Goal: Task Accomplishment & Management: Complete application form

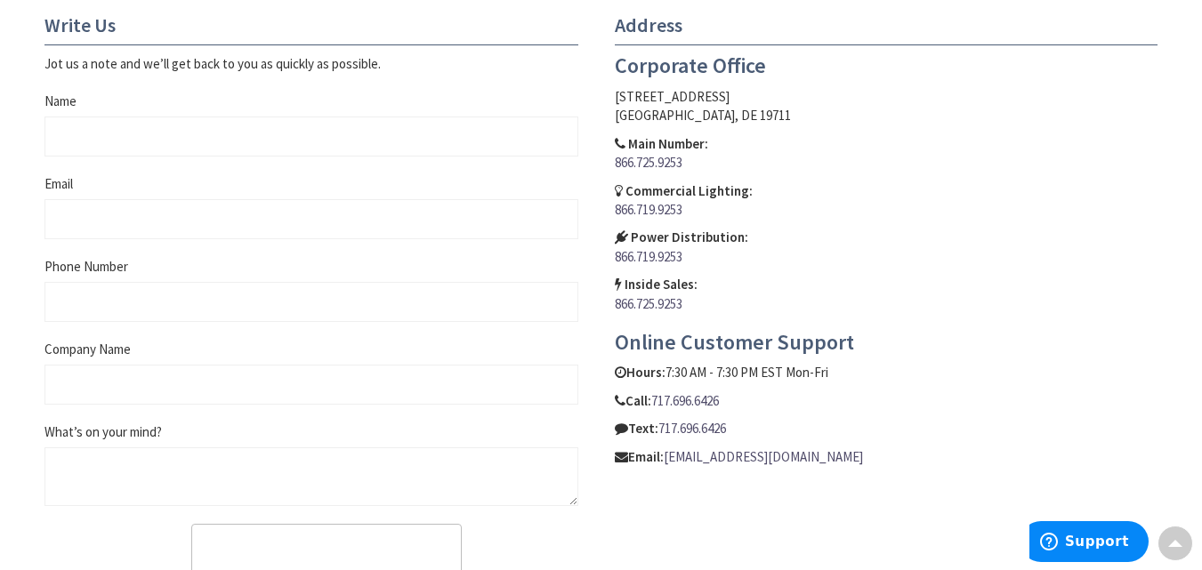
scroll to position [623, 0]
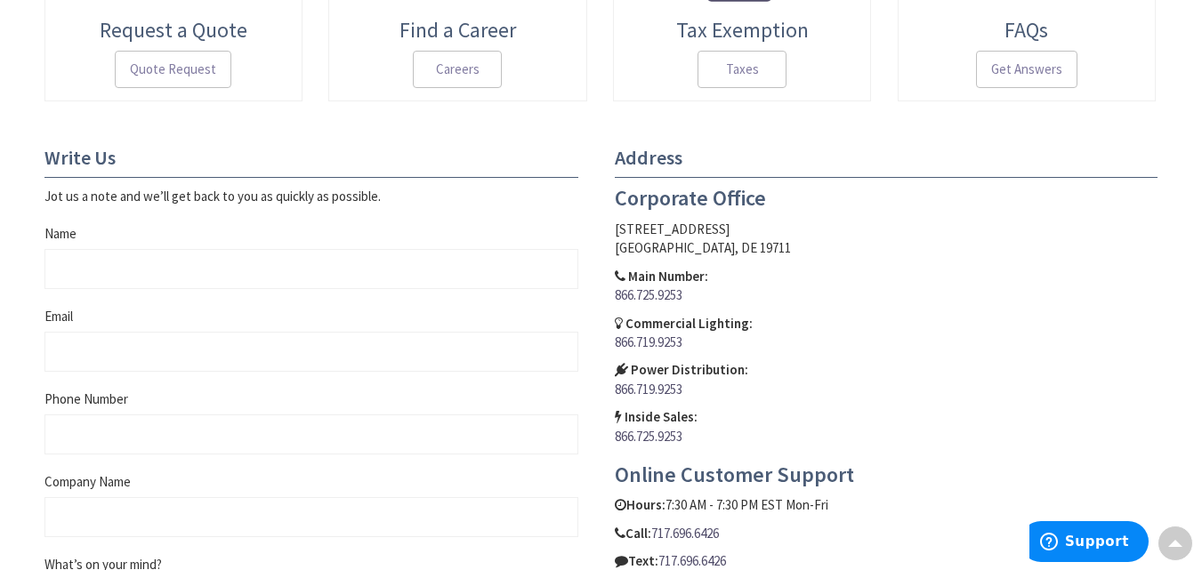
click at [16, 310] on main "Contact Us I’m a Business Account Customer My Sales Team Contact My Local Branc…" at bounding box center [601, 197] width 1202 height 1247
click at [221, 274] on input "Name" at bounding box center [311, 269] width 534 height 40
type input "Jessica Snyder"
type input "Partners@hrdealerfinancing.com"
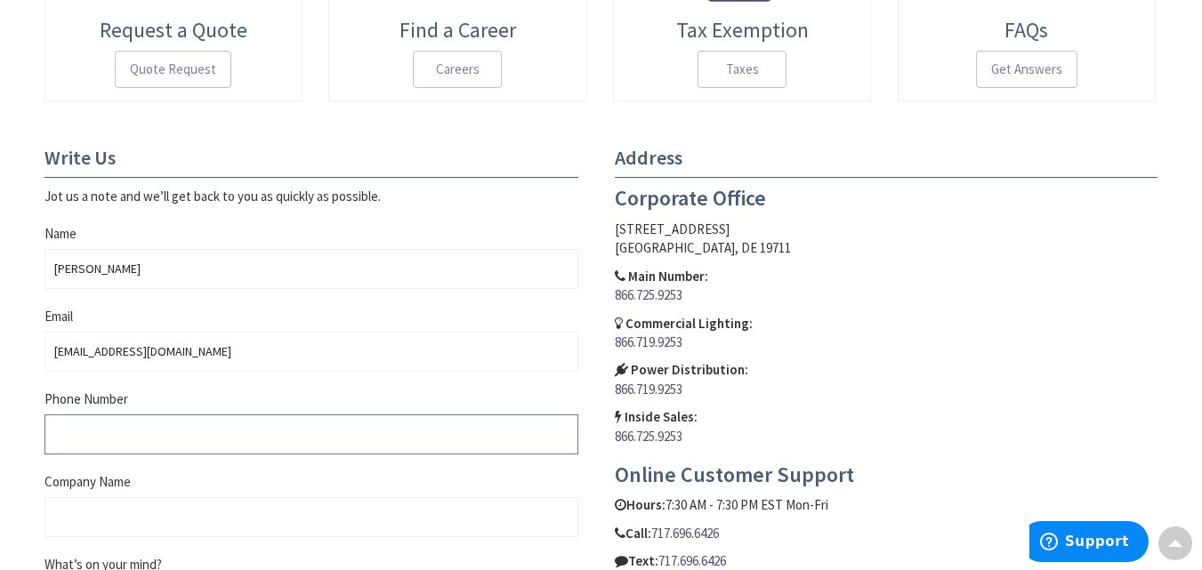
type input "8438729314"
type input "Hello Rates Customer Financing"
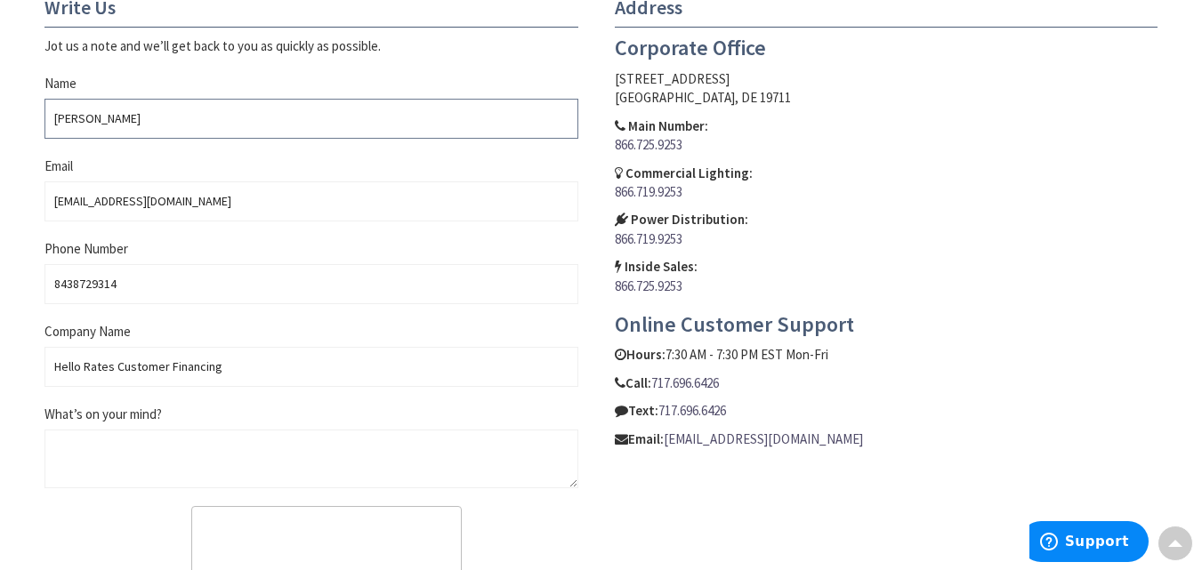
scroll to position [830, 0]
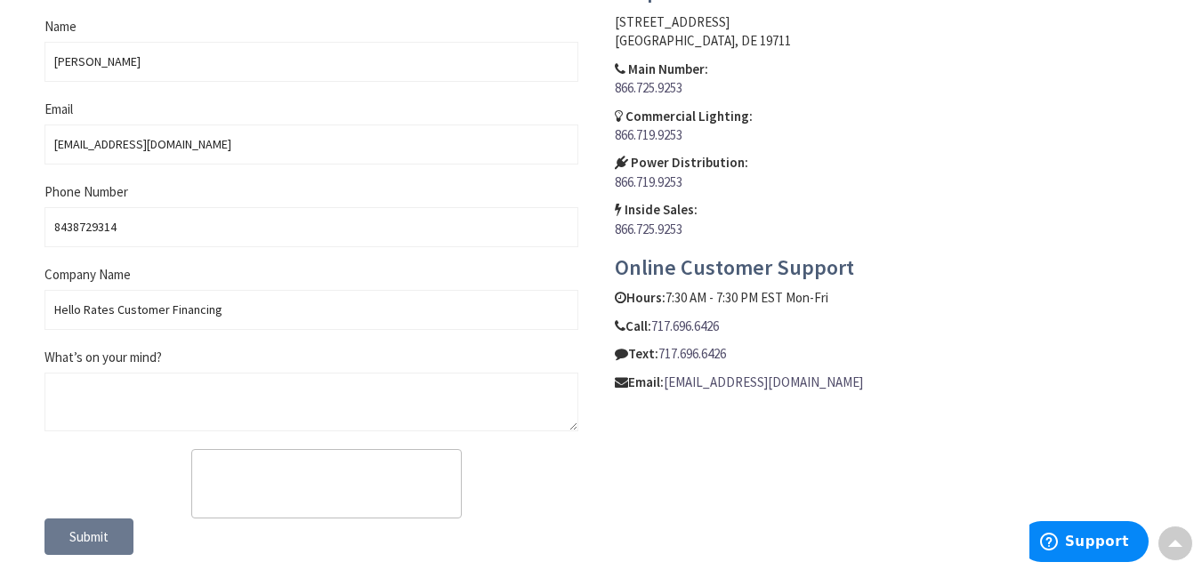
click at [217, 373] on textarea "What’s on your mind?" at bounding box center [311, 402] width 534 height 59
paste textarea "Please FWD to the customer financing manager (they’ll want to see this) This cu…"
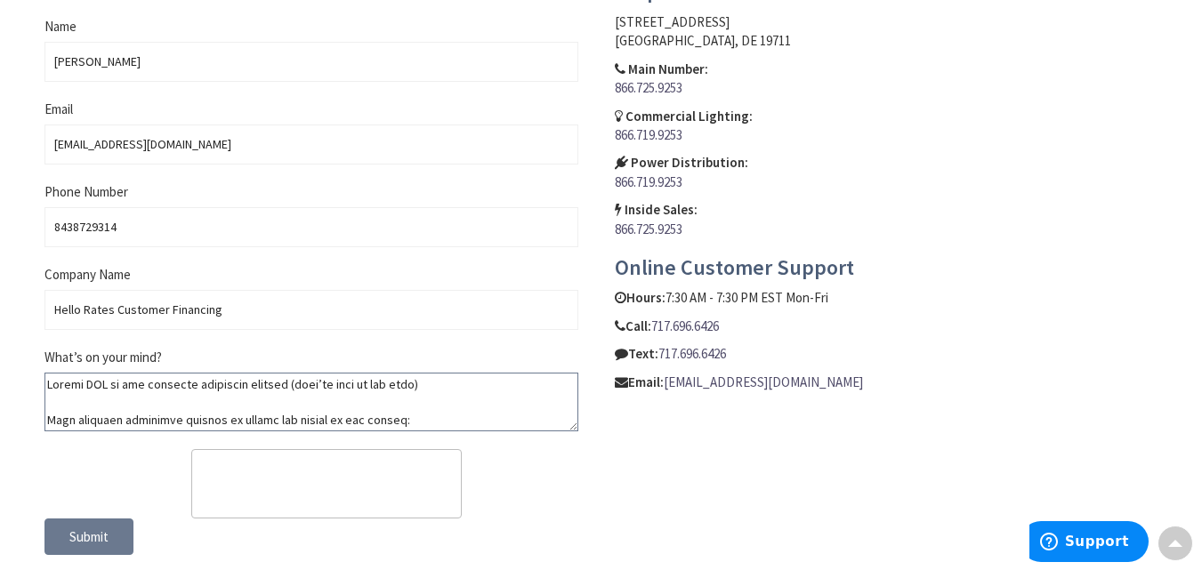
scroll to position [495, 0]
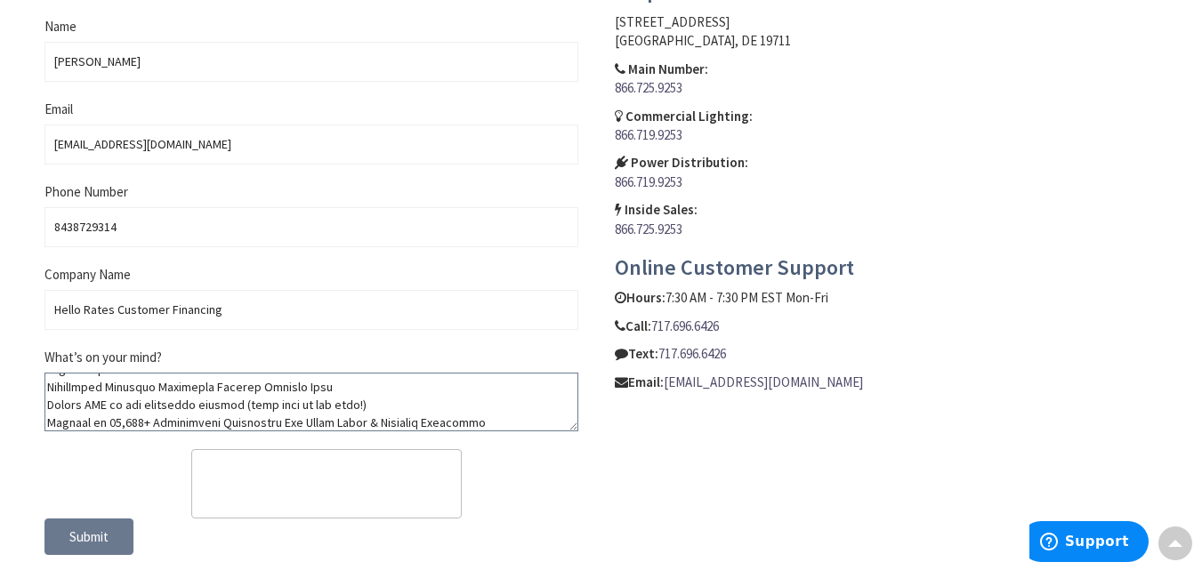
type textarea "Please FWD to the customer financing manager (they’ll want to see this) This cu…"
click at [89, 535] on span "Submit" at bounding box center [88, 536] width 39 height 17
